Goal: Book appointment/travel/reservation

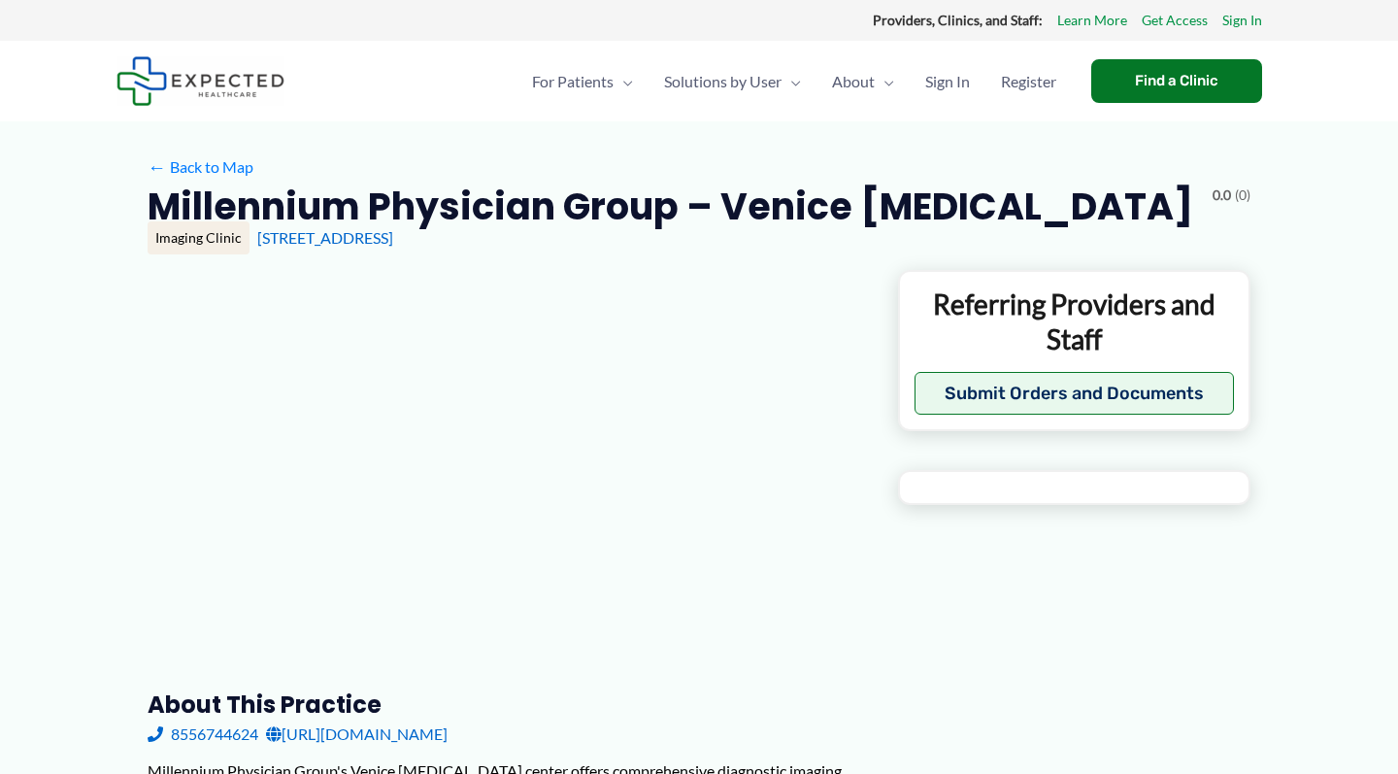
type input "**********"
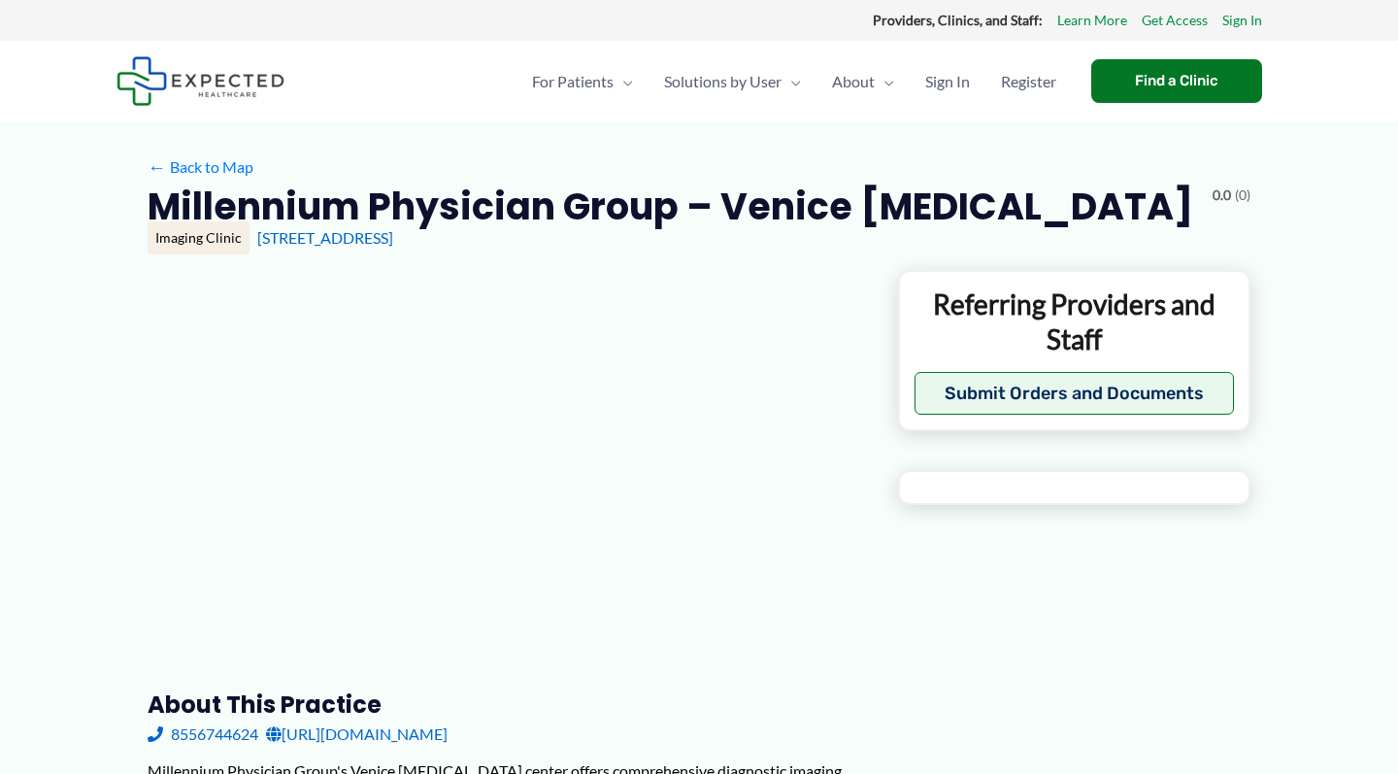
type input "**********"
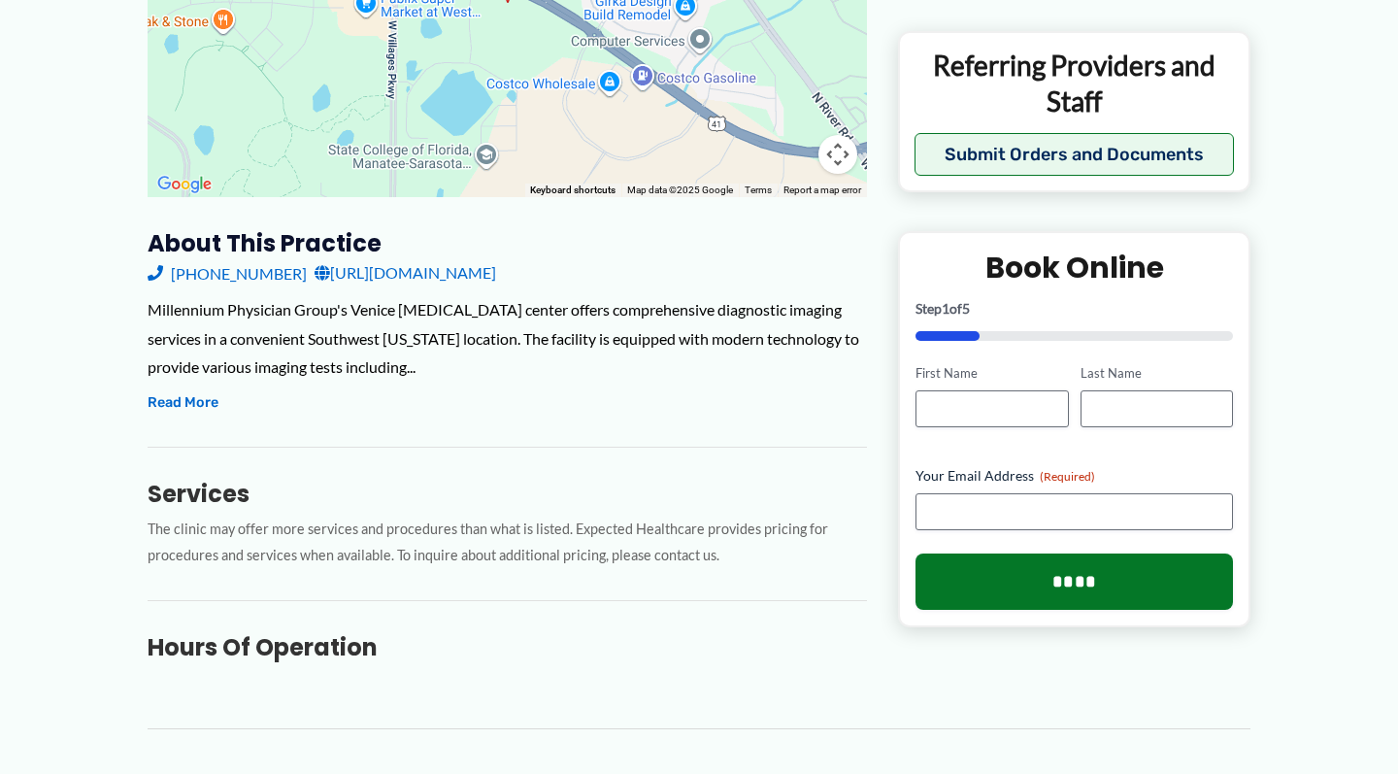
scroll to position [510, 0]
